Goal: Task Accomplishment & Management: Manage account settings

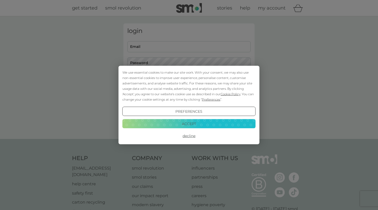
click at [189, 125] on button "Accept" at bounding box center [188, 123] width 133 height 9
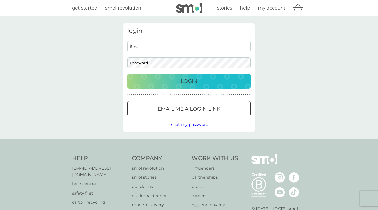
click at [185, 53] on div "Email Password" at bounding box center [189, 54] width 127 height 27
type input "[EMAIL_ADDRESS][DOMAIN_NAME]"
click at [189, 81] on button "Login" at bounding box center [188, 81] width 123 height 15
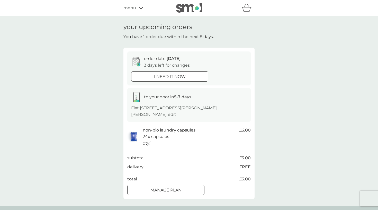
click at [158, 189] on div at bounding box center [166, 190] width 19 height 5
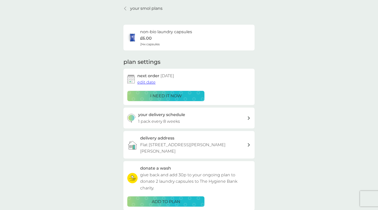
scroll to position [19, 0]
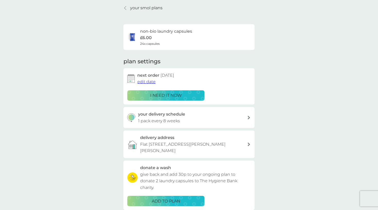
click at [204, 117] on div "your delivery schedule 1 pack every 8 weeks" at bounding box center [192, 117] width 109 height 13
select select "56"
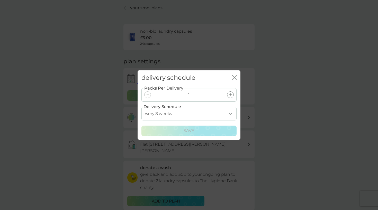
click at [237, 79] on div "delivery schedule close" at bounding box center [189, 77] width 103 height 15
click at [233, 79] on icon "close" at bounding box center [233, 77] width 2 height 4
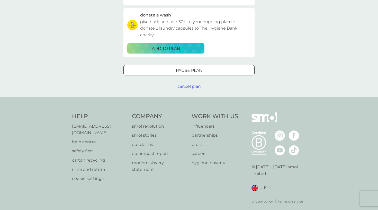
scroll to position [171, 0]
click at [194, 68] on div at bounding box center [189, 70] width 19 height 5
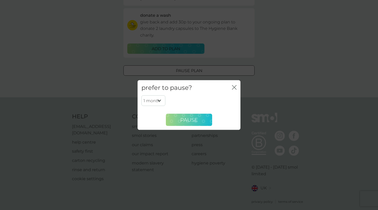
click at [186, 121] on span "Pause" at bounding box center [188, 120] width 17 height 6
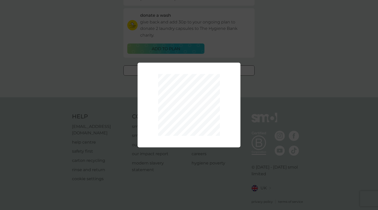
click at [248, 89] on div "1 month 2 months 3 months 4 months 5 months 6 months Pause" at bounding box center [189, 105] width 378 height 210
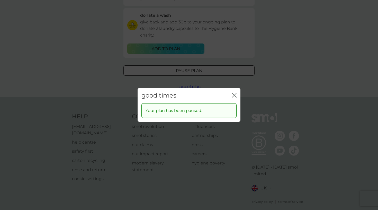
click at [236, 95] on div "good times close" at bounding box center [189, 95] width 103 height 15
click at [235, 96] on icon "close" at bounding box center [234, 95] width 5 height 5
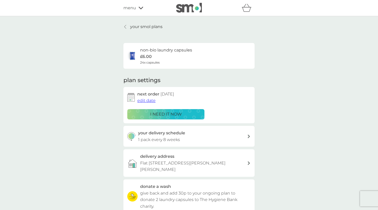
scroll to position [0, 0]
click at [145, 23] on p "your smol plans" at bounding box center [146, 26] width 32 height 7
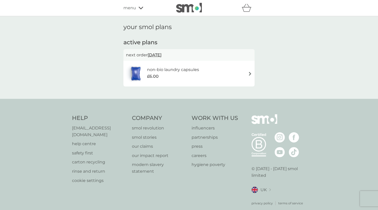
click at [181, 10] on img at bounding box center [189, 8] width 26 height 10
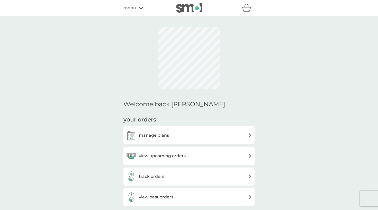
scroll to position [78, 0]
